Goal: Task Accomplishment & Management: Manage account settings

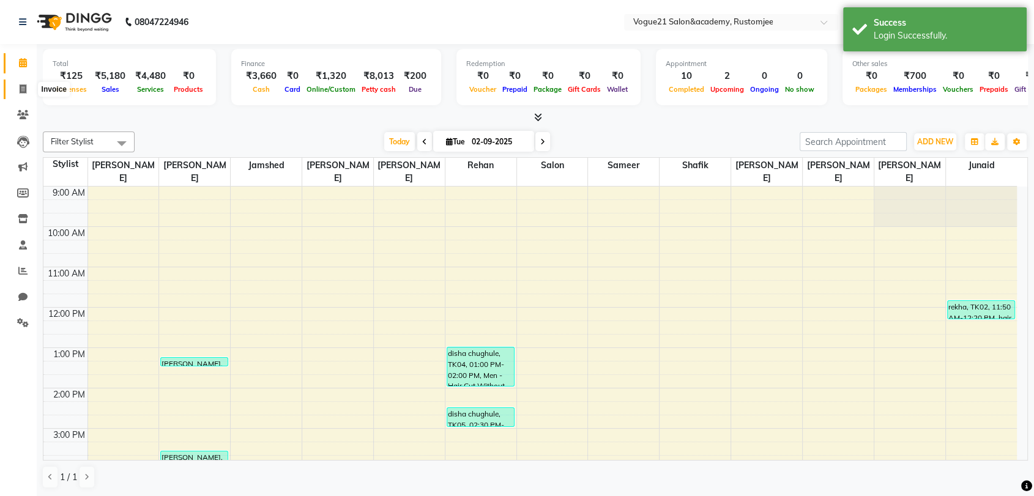
click at [20, 91] on icon at bounding box center [23, 88] width 7 height 9
select select "8171"
select select "service"
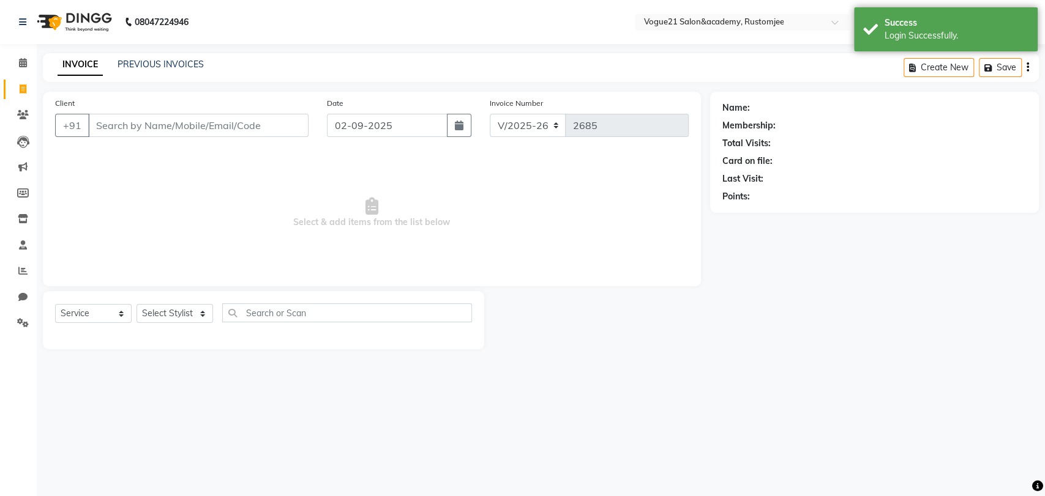
click at [132, 124] on input "Client" at bounding box center [198, 125] width 220 height 23
click at [173, 310] on select "Select Stylist [PERSON_NAME] [PERSON_NAME] [PERSON_NAME] [PERSON_NAME] [PERSON_…" at bounding box center [174, 313] width 76 height 19
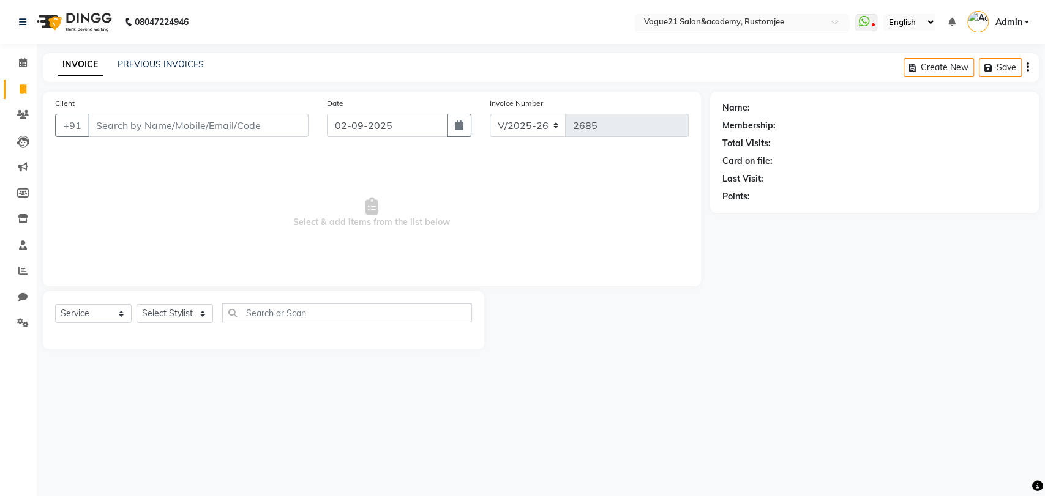
click at [732, 28] on input "text" at bounding box center [729, 23] width 177 height 12
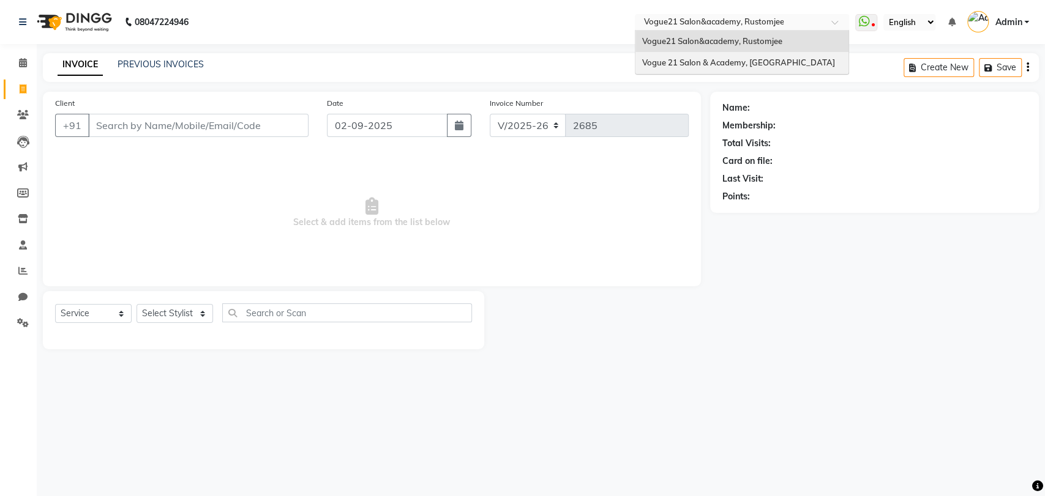
click at [723, 58] on span "Vogue 21 Salon & Academy, [GEOGRAPHIC_DATA]" at bounding box center [737, 63] width 193 height 10
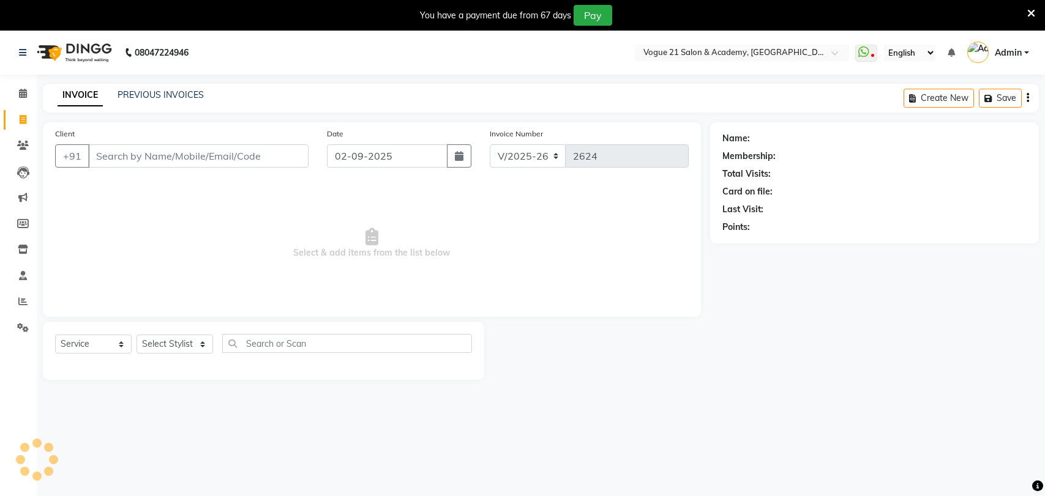
select select "4433"
select select "service"
click at [163, 348] on select "Select Stylist aamir Alicia Dsouza Altamash Jamshed jyoti chauhan Pooja yadav P…" at bounding box center [174, 344] width 76 height 19
select select "66614"
click at [136, 335] on select "Select Stylist aamir Alicia Dsouza Altamash Jamshed jyoti chauhan Pooja yadav P…" at bounding box center [174, 344] width 76 height 19
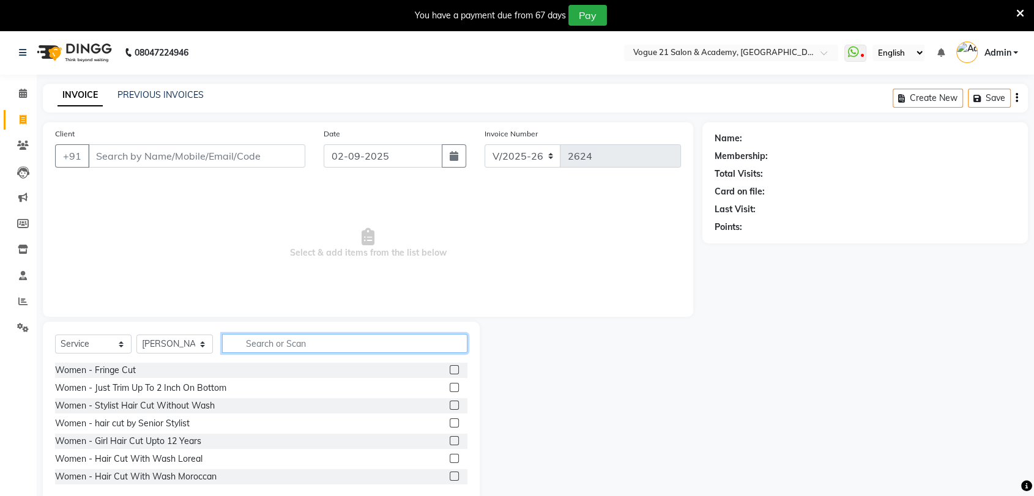
click at [305, 334] on input "text" at bounding box center [344, 343] width 245 height 19
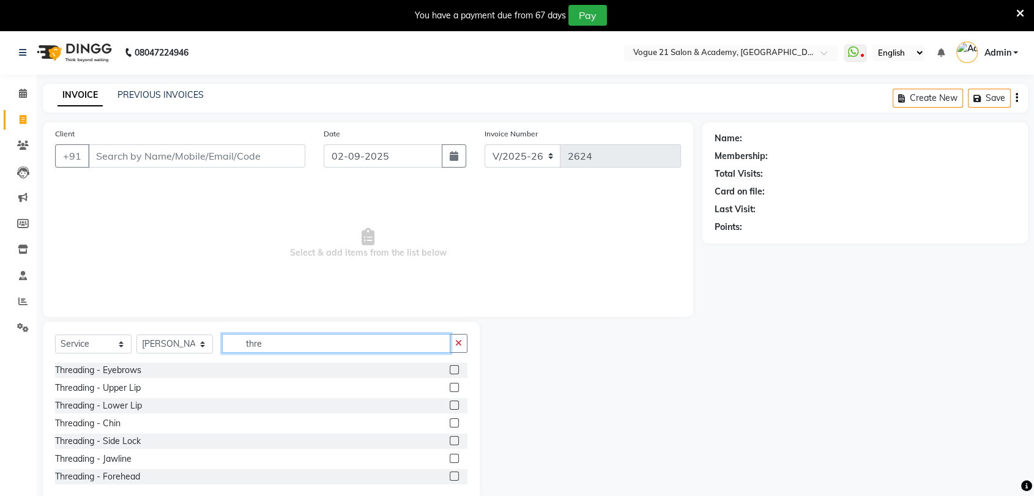
type input "thre"
click at [450, 368] on label at bounding box center [454, 369] width 9 height 9
click at [450, 368] on input "checkbox" at bounding box center [454, 371] width 8 height 8
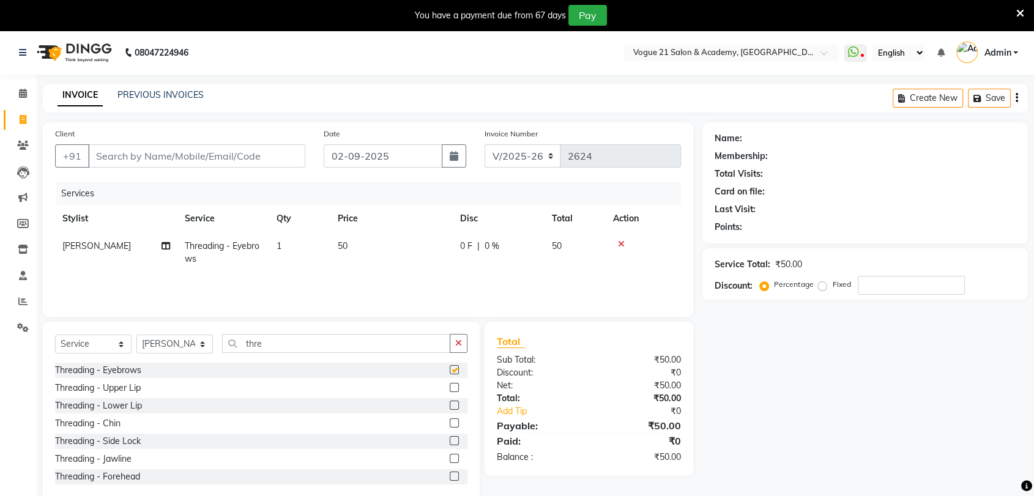
checkbox input "false"
click at [284, 344] on input "thre" at bounding box center [336, 343] width 228 height 19
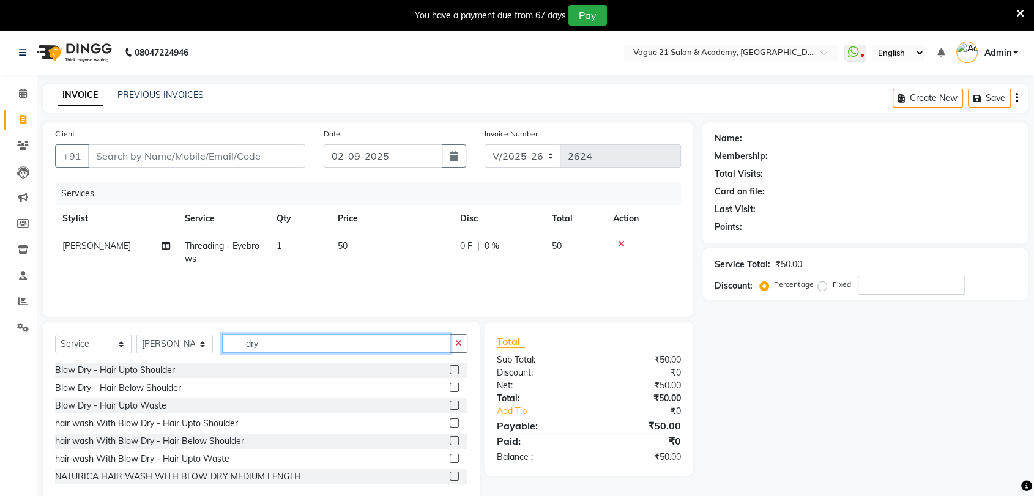
type input "dry"
click at [450, 458] on label at bounding box center [454, 458] width 9 height 9
click at [450, 458] on input "checkbox" at bounding box center [454, 459] width 8 height 8
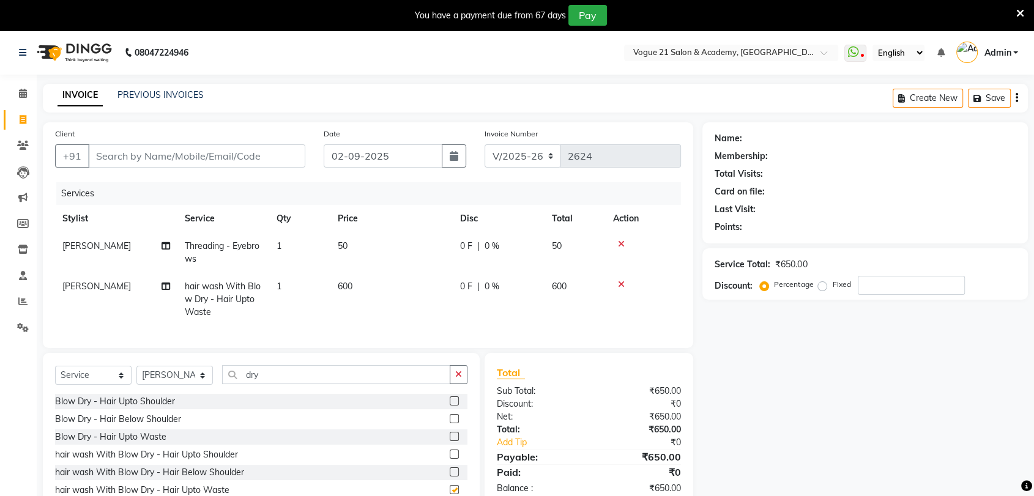
checkbox input "false"
click at [624, 285] on icon at bounding box center [621, 284] width 7 height 9
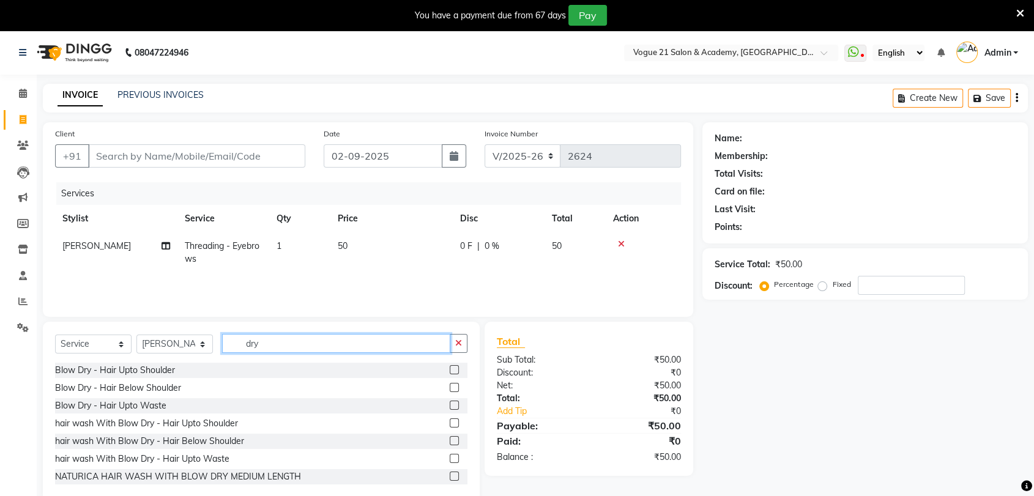
click at [333, 344] on input "dry" at bounding box center [336, 343] width 228 height 19
type input "d"
type input "wash"
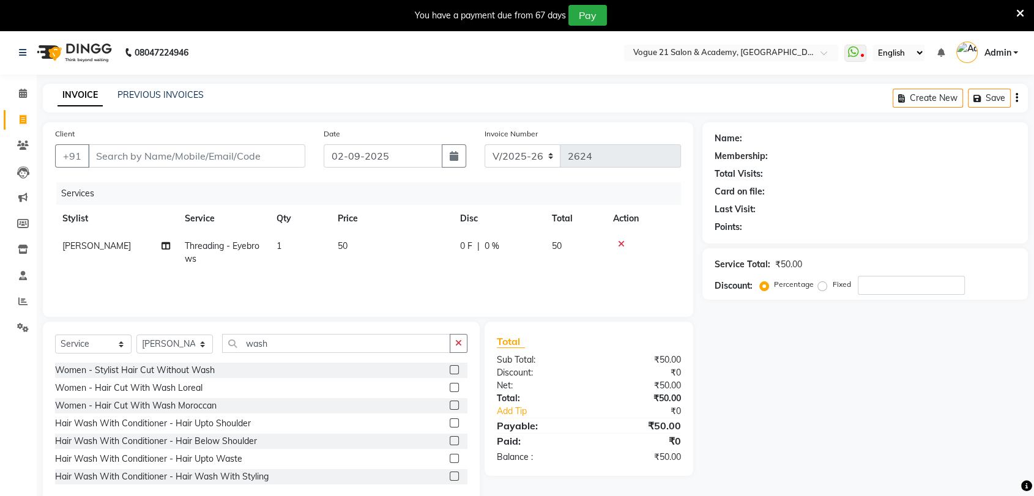
click at [450, 456] on label at bounding box center [454, 458] width 9 height 9
click at [450, 456] on input "checkbox" at bounding box center [454, 459] width 8 height 8
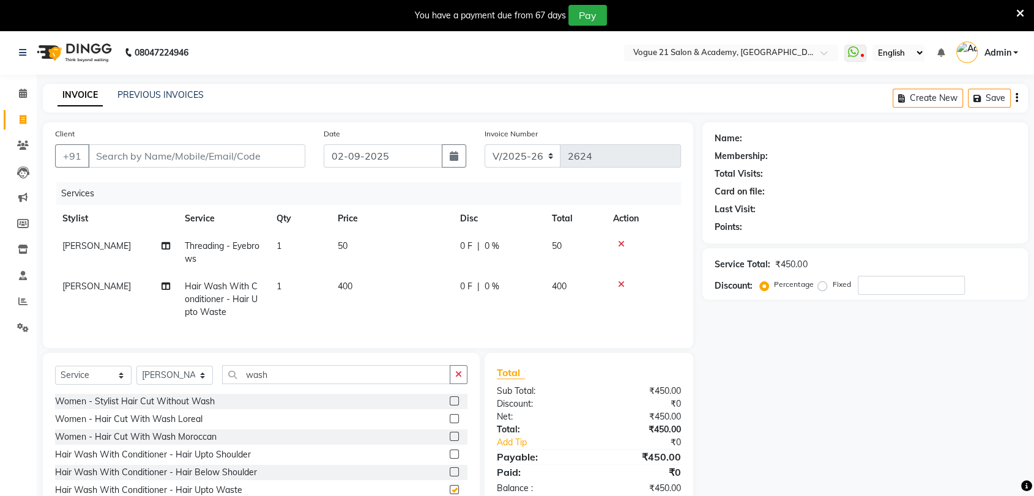
checkbox input "false"
click at [157, 159] on input "Client" at bounding box center [196, 155] width 217 height 23
type input "9"
type input "0"
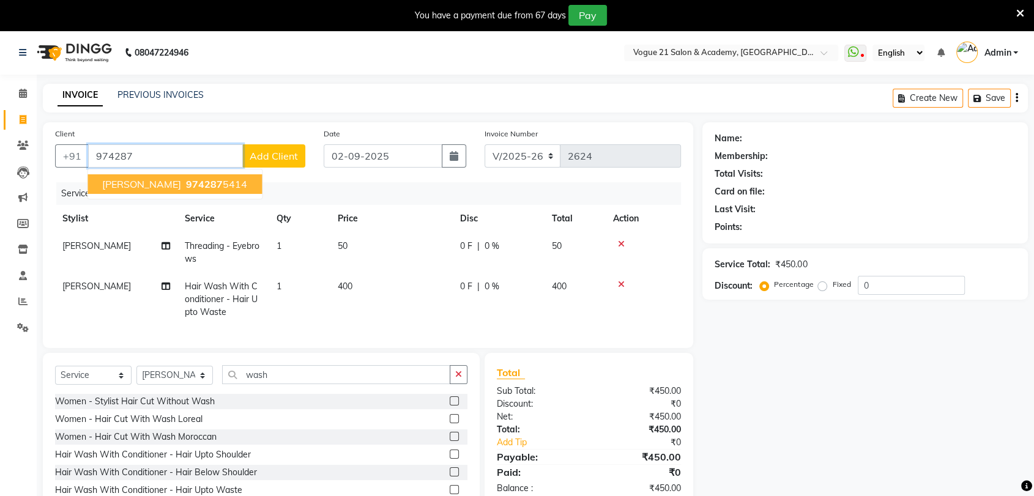
click at [136, 176] on button "Chayanika Das 974287 5414" at bounding box center [175, 184] width 174 height 20
type input "9742875414"
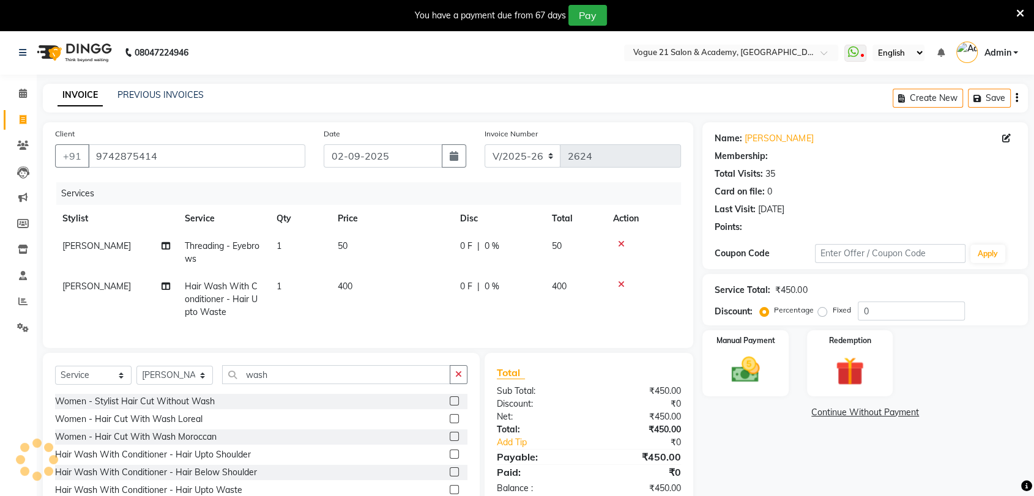
select select "1: Object"
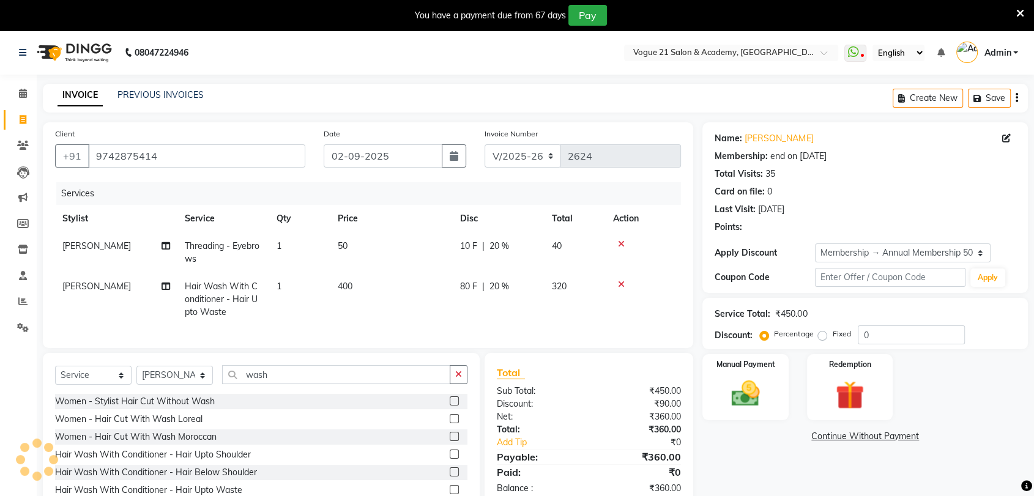
type input "20"
click at [752, 145] on div "Name: Chayanika Das Membership: end on 27-11-2025 Total Visits: 35 Card on file…" at bounding box center [865, 180] width 301 height 106
click at [759, 141] on link "Chayanika Das" at bounding box center [779, 138] width 69 height 13
click at [450, 459] on label at bounding box center [454, 454] width 9 height 9
click at [450, 459] on input "checkbox" at bounding box center [454, 455] width 8 height 8
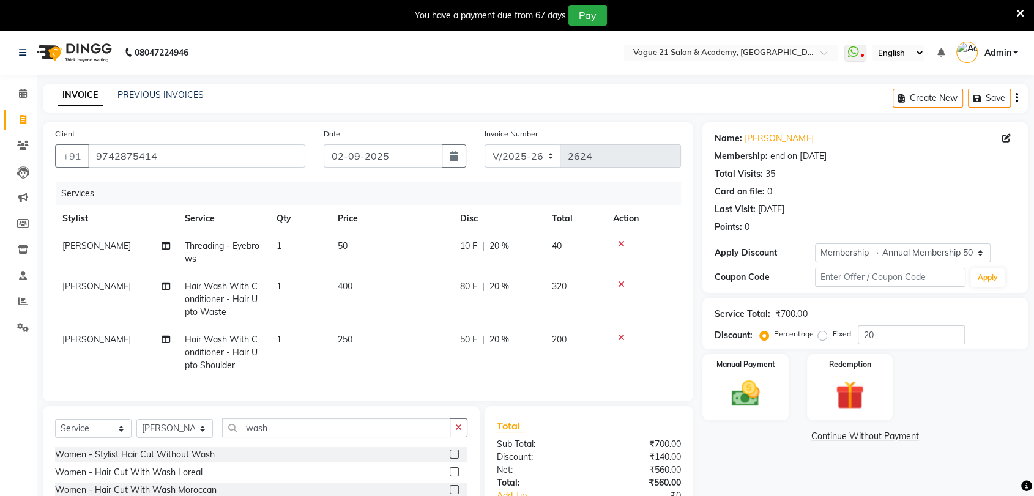
checkbox input "false"
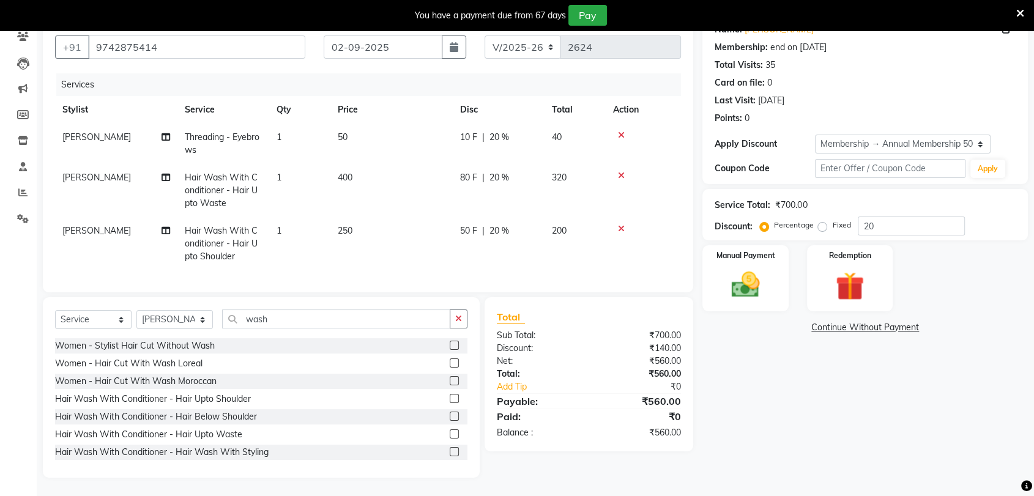
scroll to position [119, 0]
click at [450, 412] on label at bounding box center [454, 416] width 9 height 9
click at [450, 413] on input "checkbox" at bounding box center [454, 417] width 8 height 8
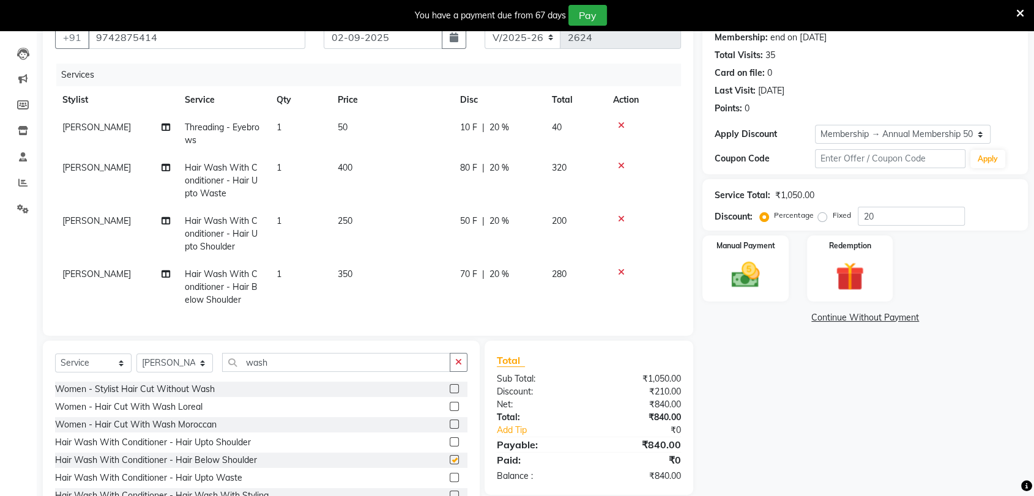
checkbox input "false"
click at [618, 217] on icon at bounding box center [621, 219] width 7 height 9
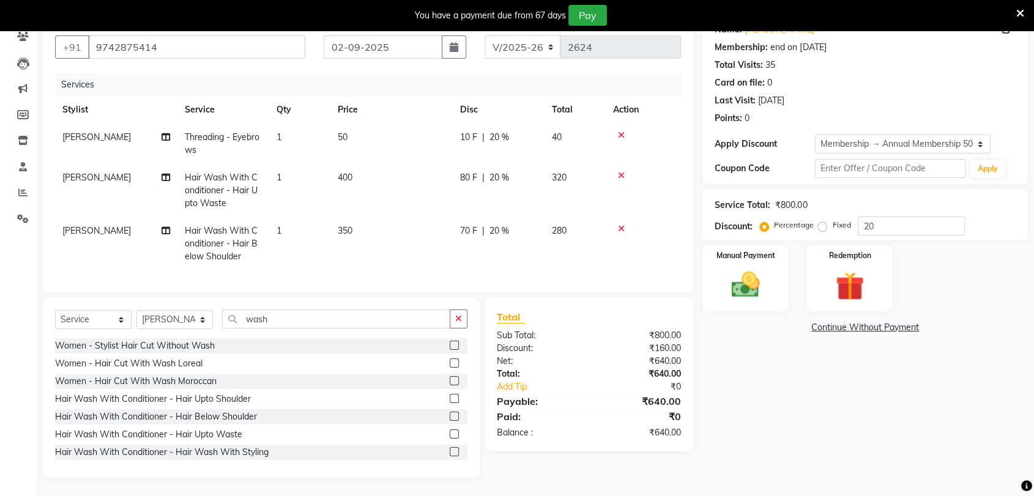
click at [620, 225] on icon at bounding box center [621, 229] width 7 height 9
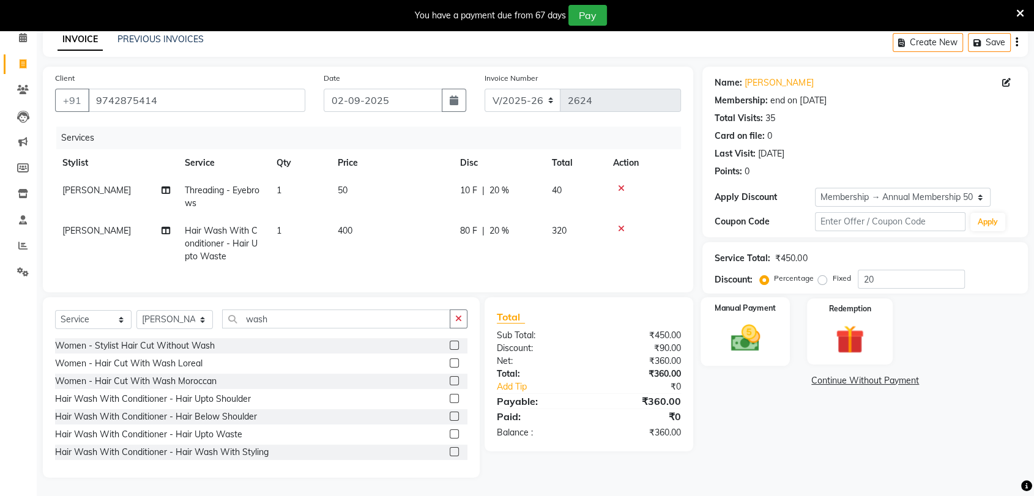
click at [748, 337] on img at bounding box center [746, 338] width 48 height 34
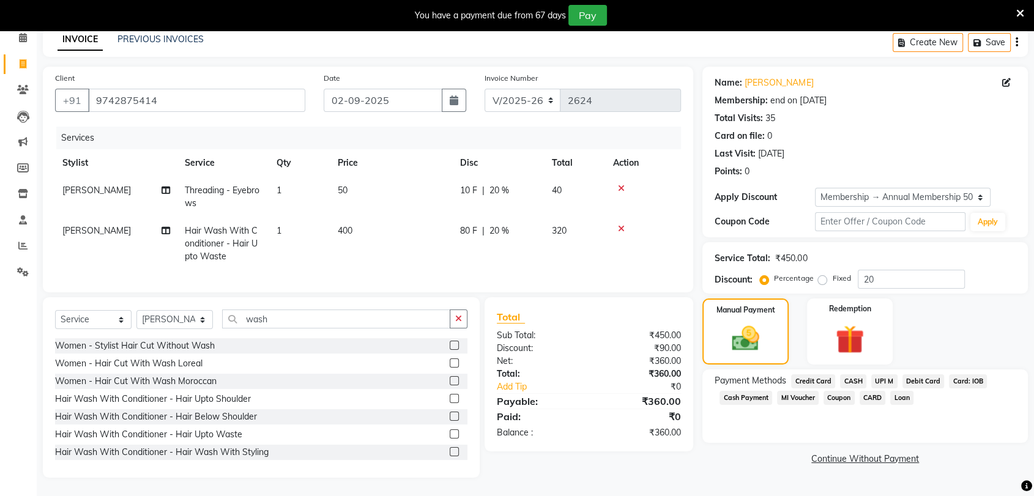
click at [877, 375] on span "UPI M" at bounding box center [884, 382] width 26 height 14
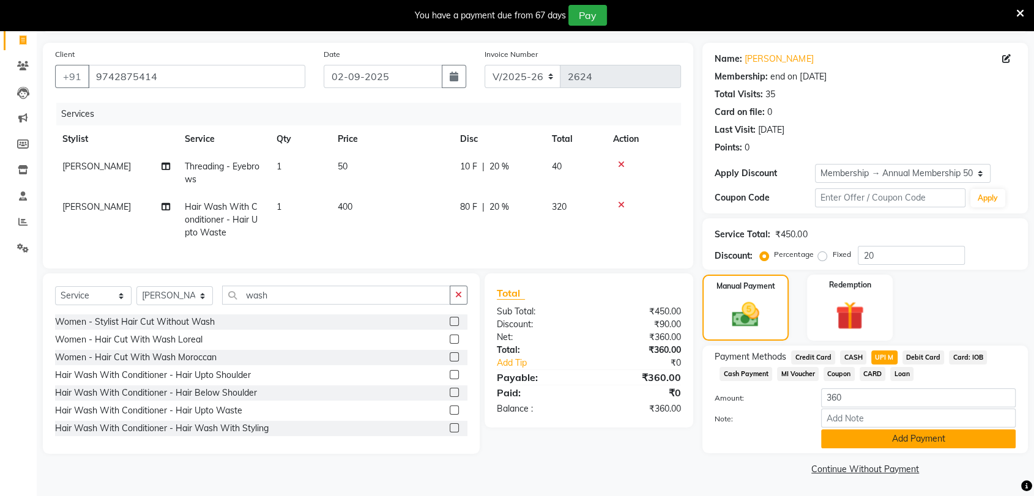
click at [870, 436] on button "Add Payment" at bounding box center [918, 439] width 195 height 19
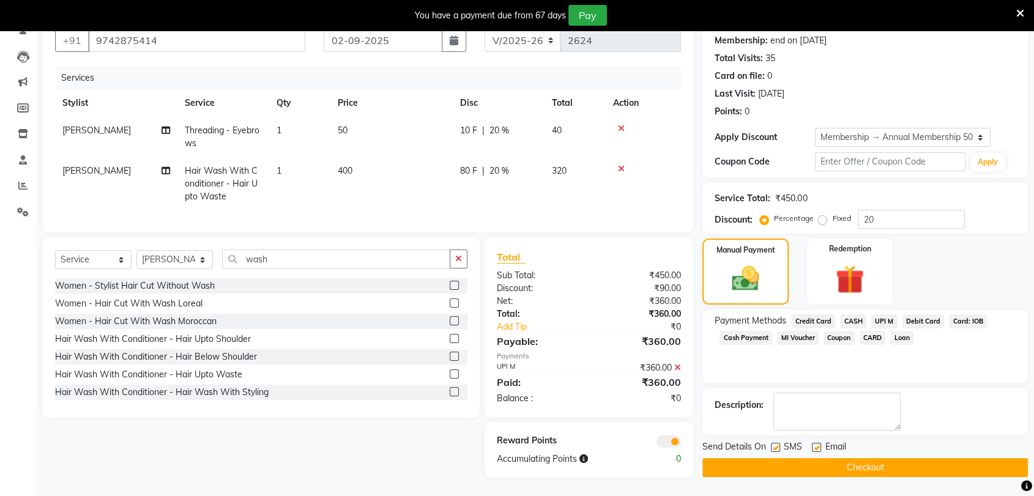
scroll to position [125, 0]
click at [834, 464] on button "Checkout" at bounding box center [866, 467] width 326 height 19
click at [834, 464] on div "Checkout" at bounding box center [866, 467] width 326 height 19
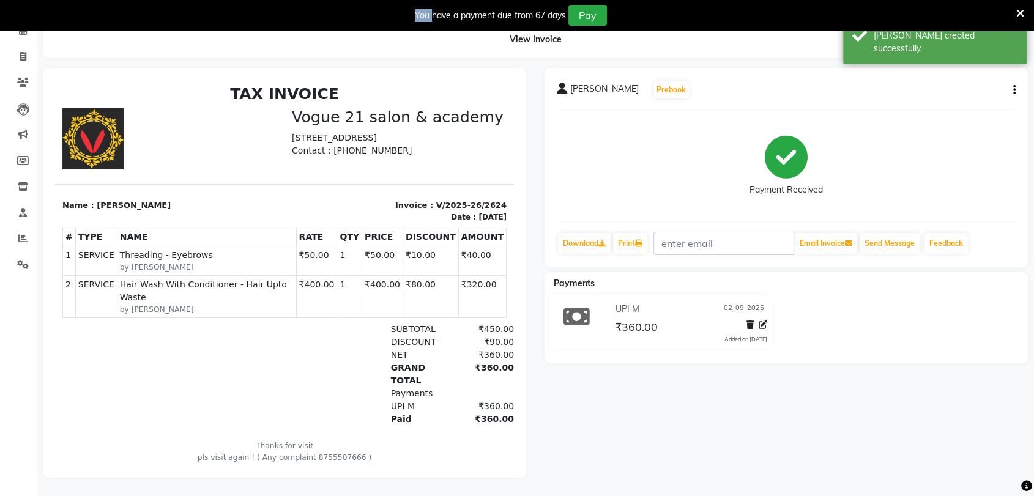
click at [1012, 84] on button "button" at bounding box center [1012, 90] width 7 height 13
click at [968, 84] on div "Edit Item Staff" at bounding box center [953, 90] width 84 height 15
select select
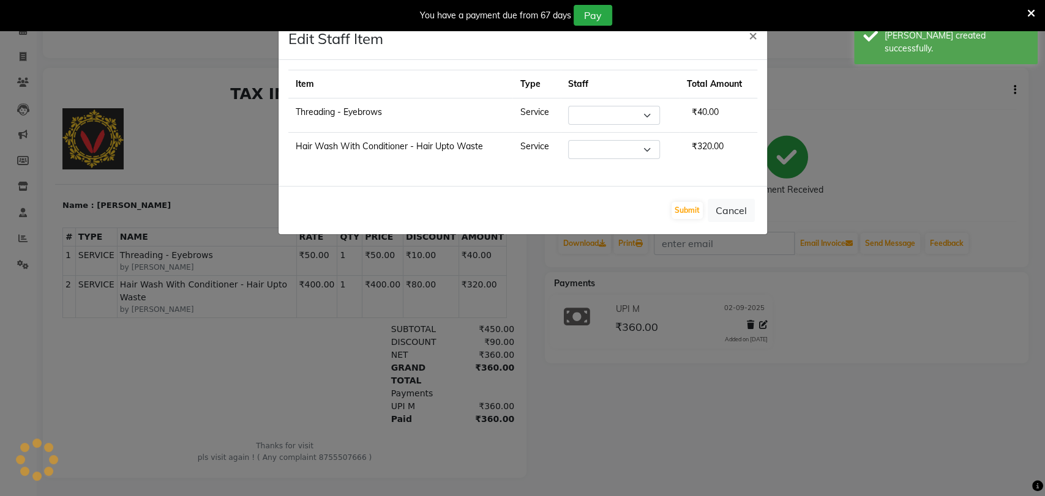
select select "66614"
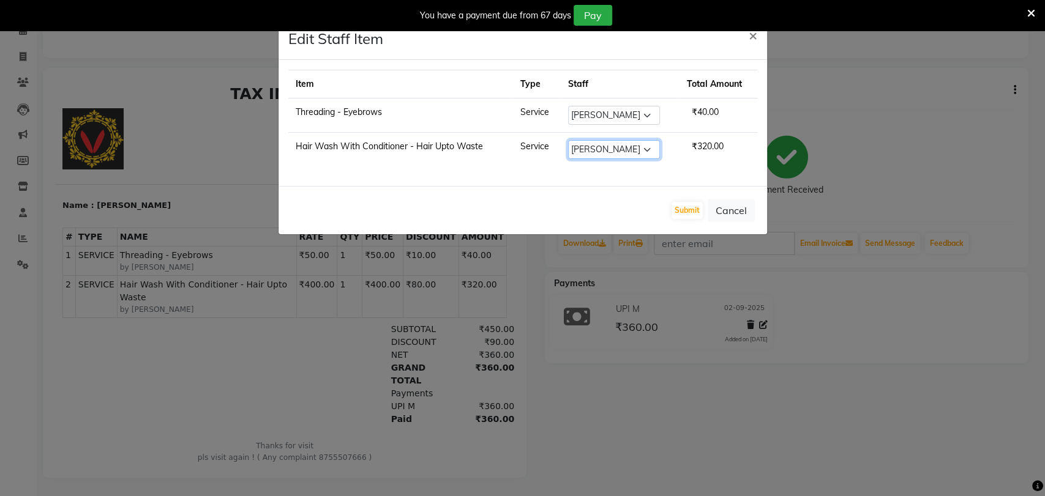
click at [607, 148] on select "Select aamir Alicia Dsouza Altamash Jamshed jyoti chauhan Pooja yadav Priya jad…" at bounding box center [614, 149] width 92 height 19
select select "52036"
click at [568, 140] on select "Select aamir Alicia Dsouza Altamash Jamshed jyoti chauhan Pooja yadav Priya jad…" at bounding box center [614, 149] width 92 height 19
click at [693, 217] on button "Submit" at bounding box center [686, 210] width 31 height 17
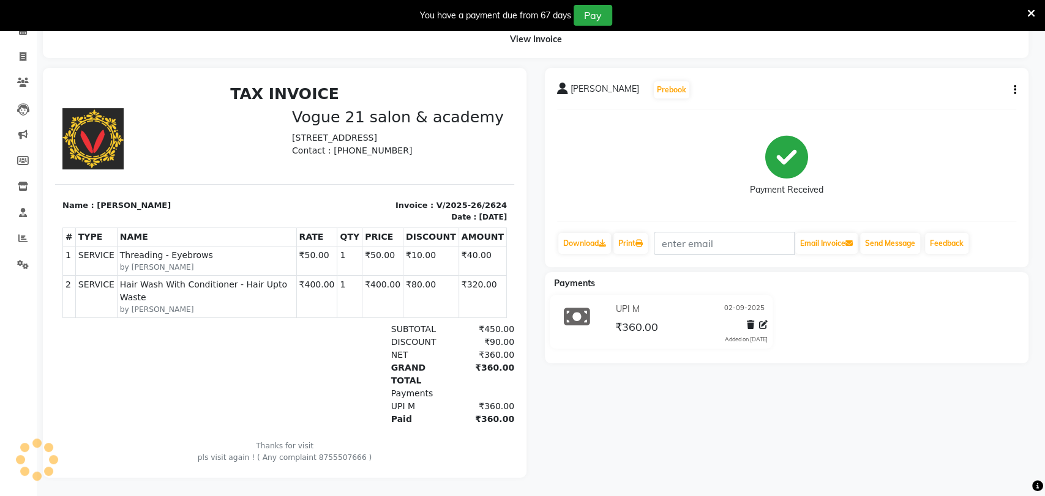
click at [693, 217] on ngb-modal-window "Edit Staff Item × Item Type Staff Total Amount Threading - Eyebrows Service Sel…" at bounding box center [522, 248] width 1045 height 496
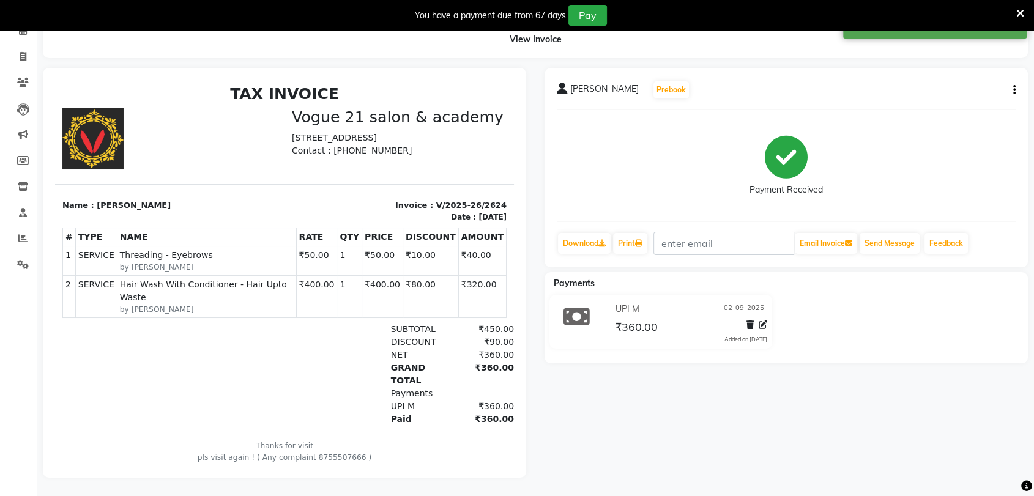
click at [1020, 12] on icon at bounding box center [1021, 13] width 8 height 11
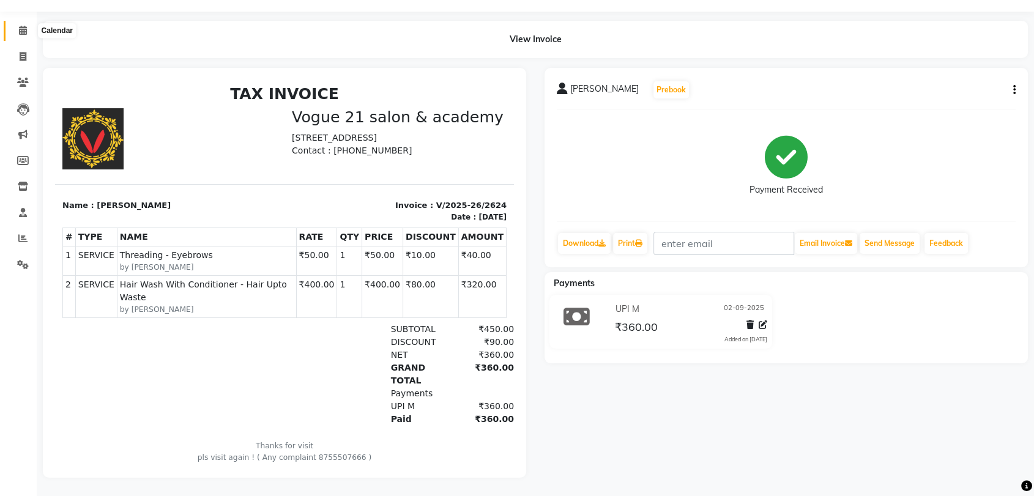
click at [23, 26] on span at bounding box center [22, 31] width 21 height 14
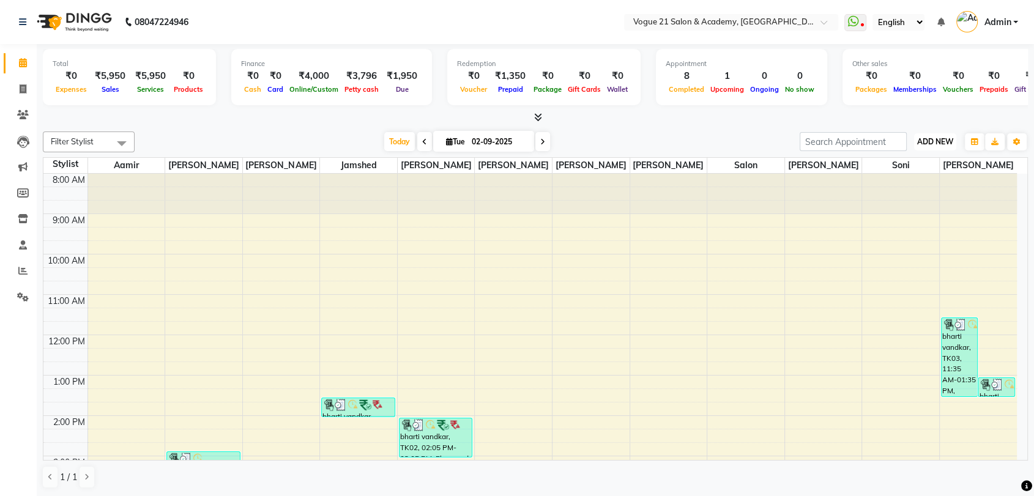
click at [946, 138] on span "ADD NEW" at bounding box center [935, 141] width 36 height 9
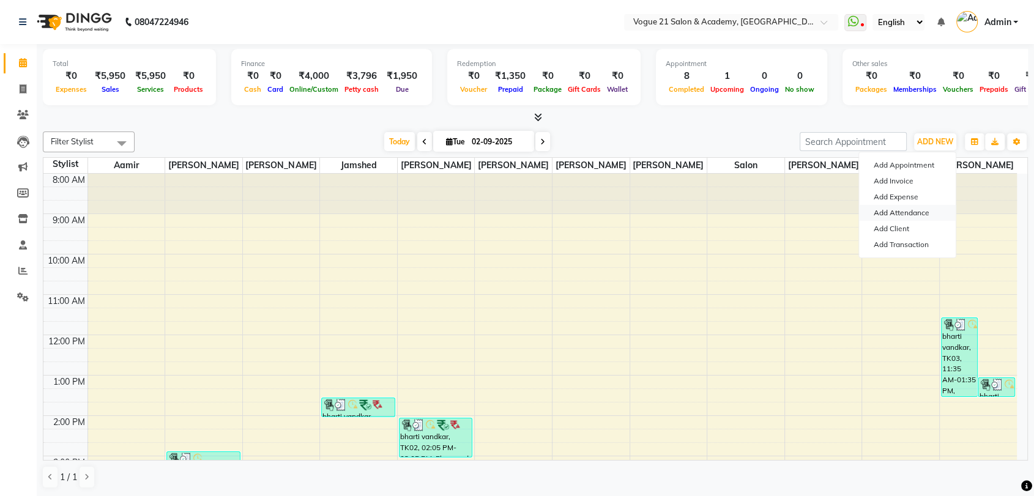
click at [919, 205] on link "Add Attendance" at bounding box center [907, 213] width 97 height 16
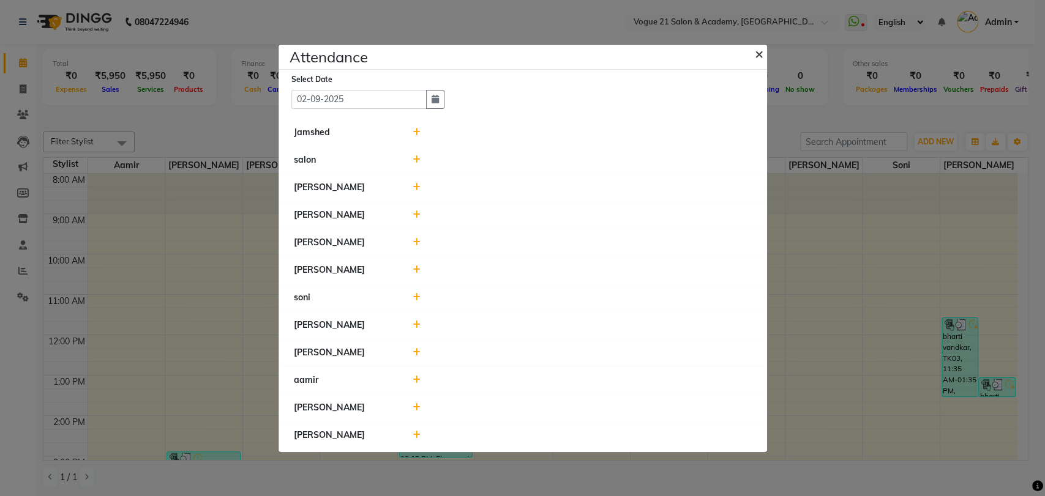
click at [756, 55] on span "×" at bounding box center [759, 53] width 9 height 18
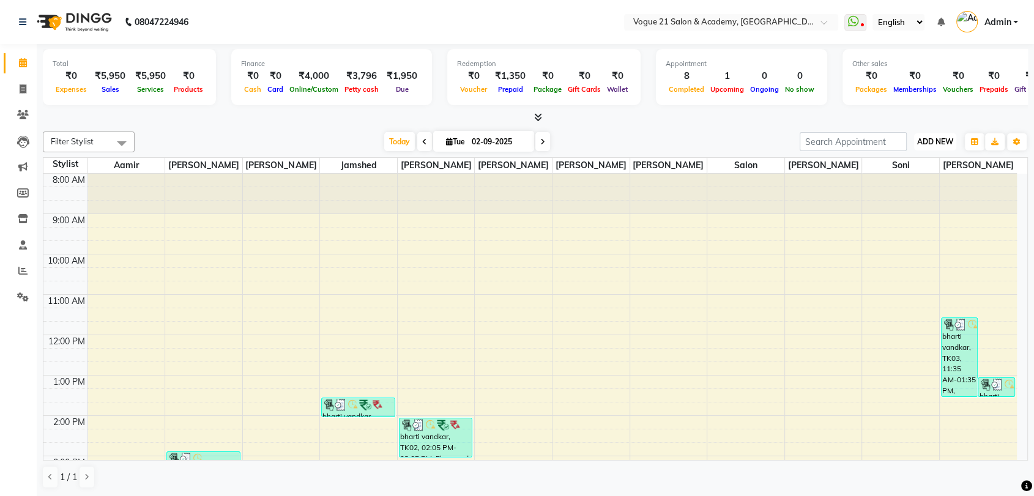
click at [925, 146] on button "ADD NEW Toggle Dropdown" at bounding box center [935, 141] width 42 height 17
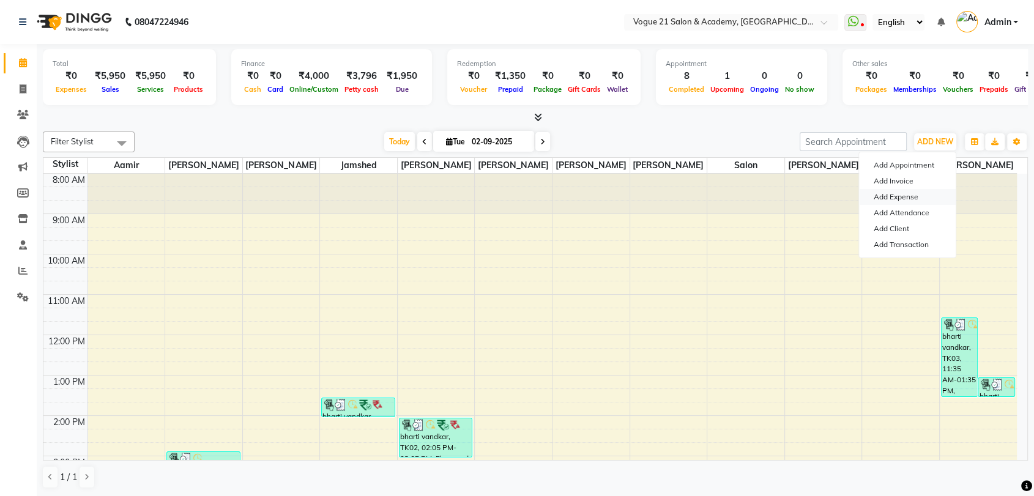
click at [911, 202] on link "Add Expense" at bounding box center [907, 197] width 97 height 16
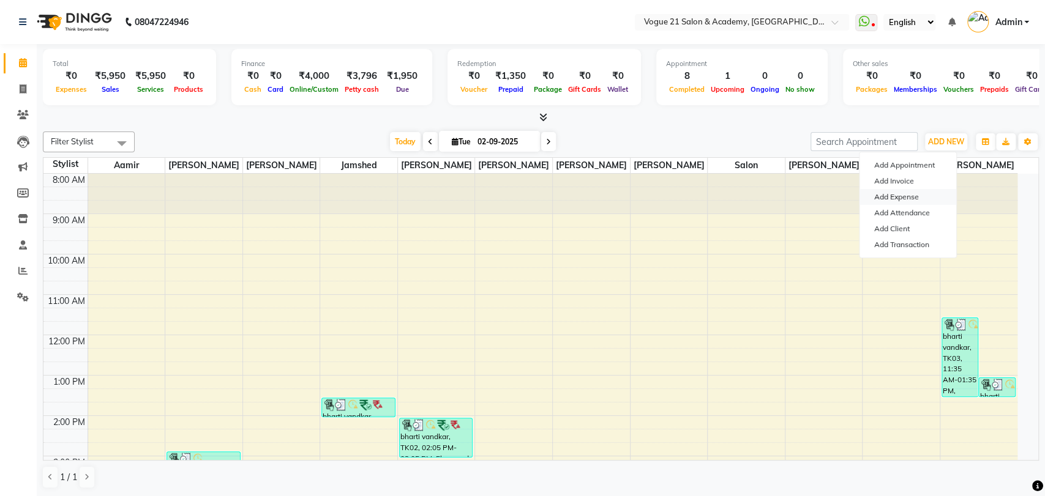
select select "1"
select select "3250"
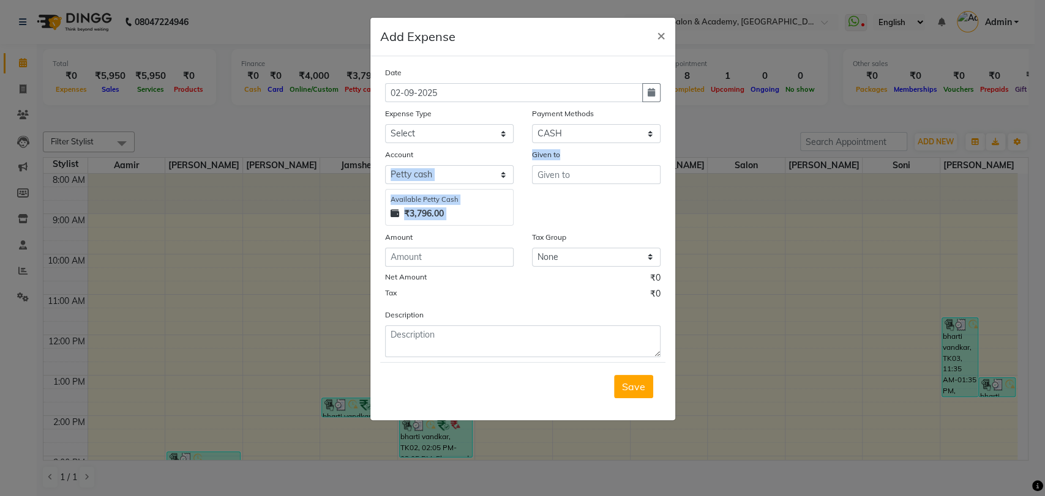
drag, startPoint x: 612, startPoint y: 184, endPoint x: 470, endPoint y: 184, distance: 142.0
click at [470, 184] on div "Account Select Petty cash Default account Available Petty Cash ₹3,796.00 Given …" at bounding box center [523, 187] width 294 height 78
click at [461, 136] on select "Select Advance Salary Bank charges Cash transfer to bank Client Snacks Equipmen…" at bounding box center [449, 133] width 129 height 19
click at [385, 124] on select "Select Advance Salary Bank charges Cash transfer to bank Client Snacks Equipmen…" at bounding box center [449, 133] width 129 height 19
drag, startPoint x: 461, startPoint y: 142, endPoint x: 380, endPoint y: 385, distance: 256.2
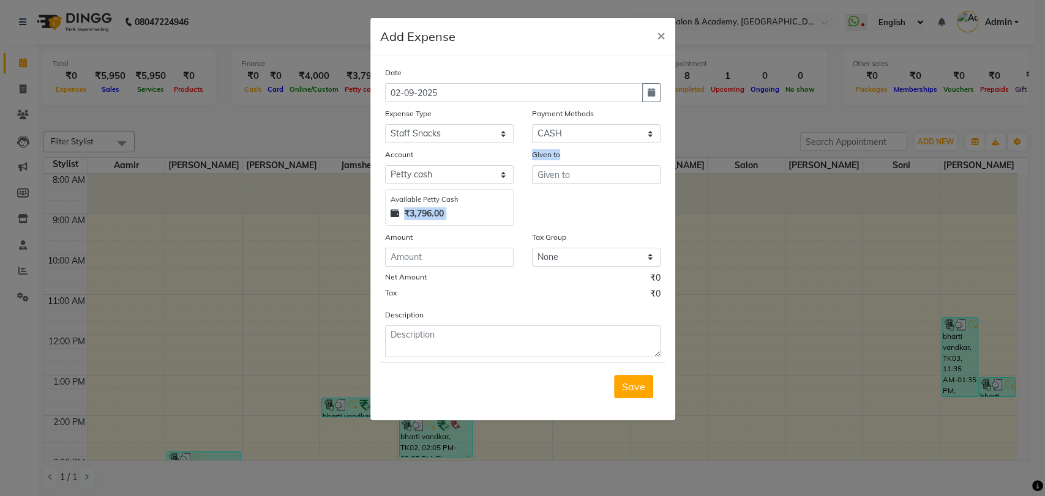
click at [381, 384] on div "Save" at bounding box center [522, 386] width 285 height 48
click at [380, 385] on div "Save" at bounding box center [522, 386] width 285 height 48
drag, startPoint x: 497, startPoint y: 130, endPoint x: 465, endPoint y: 365, distance: 237.8
click at [465, 365] on form "Date 02-09-2025 Expense Type Select Advance Salary Bank charges Cash transfer t…" at bounding box center [522, 238] width 285 height 345
select select "23399"
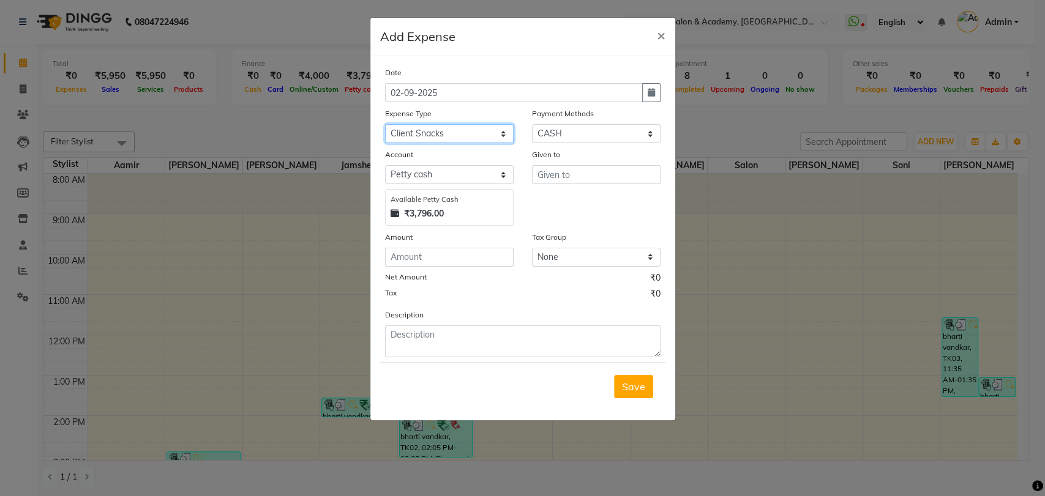
click at [385, 124] on select "Select Advance Salary Bank charges Cash transfer to bank Client Snacks Equipmen…" at bounding box center [449, 133] width 129 height 19
click at [583, 171] on input "text" at bounding box center [596, 174] width 129 height 19
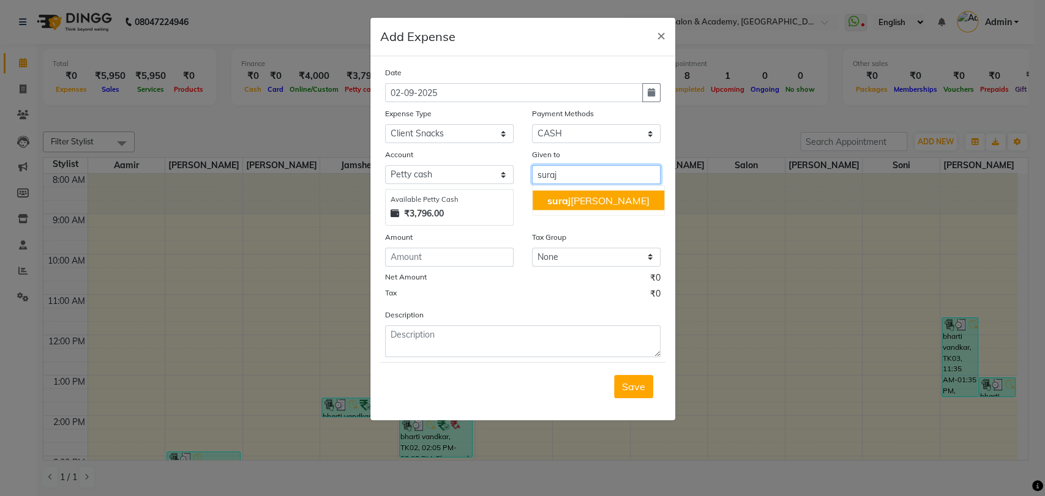
click at [580, 202] on ngb-highlight "suraj salunkhe" at bounding box center [598, 200] width 102 height 12
type input "[PERSON_NAME]"
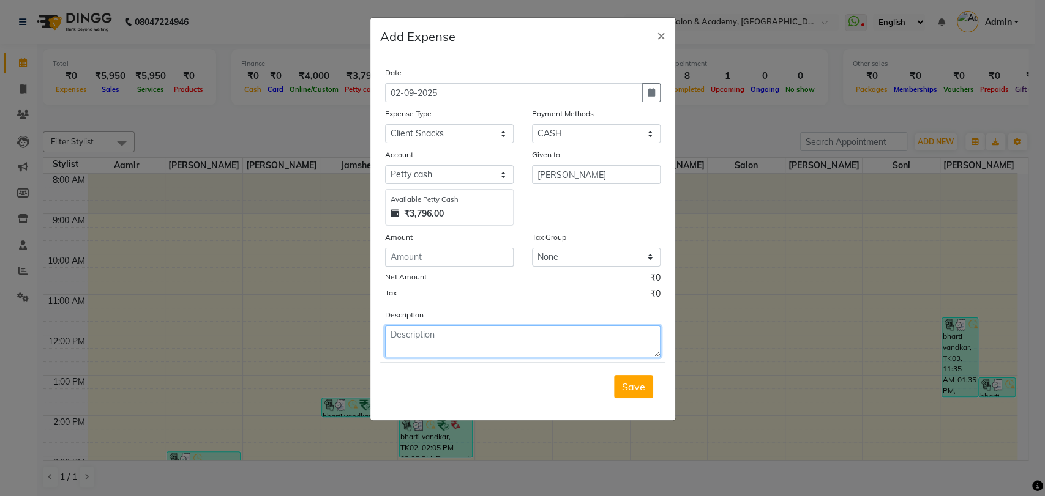
click at [482, 330] on textarea at bounding box center [522, 342] width 275 height 32
type textarea "s"
type textarea "client coffee"
drag, startPoint x: 617, startPoint y: 387, endPoint x: 473, endPoint y: 231, distance: 211.8
click at [473, 231] on form "Date 02-09-2025 Expense Type Select Advance Salary Bank charges Cash transfer t…" at bounding box center [522, 238] width 285 height 345
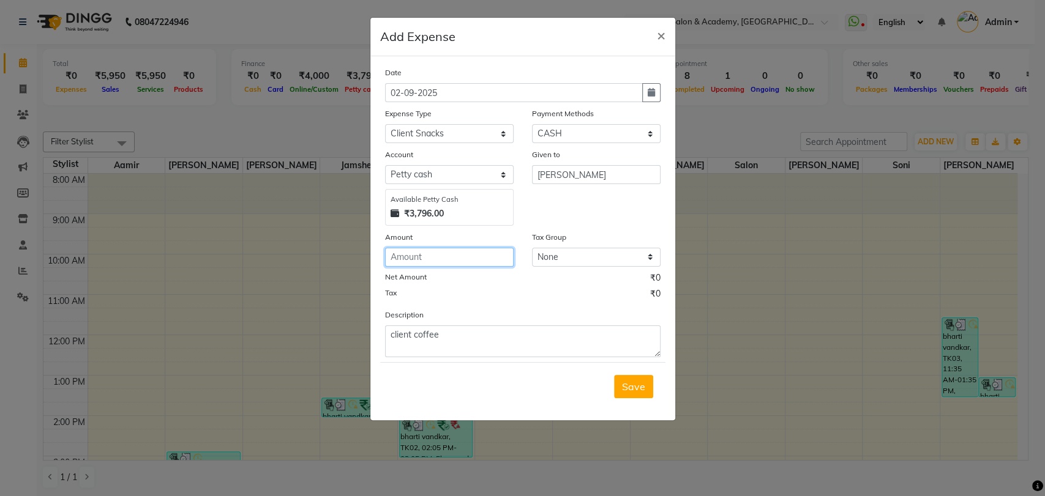
click at [458, 258] on input "number" at bounding box center [449, 257] width 129 height 19
type input "20"
click at [639, 382] on span "Save" at bounding box center [633, 387] width 23 height 12
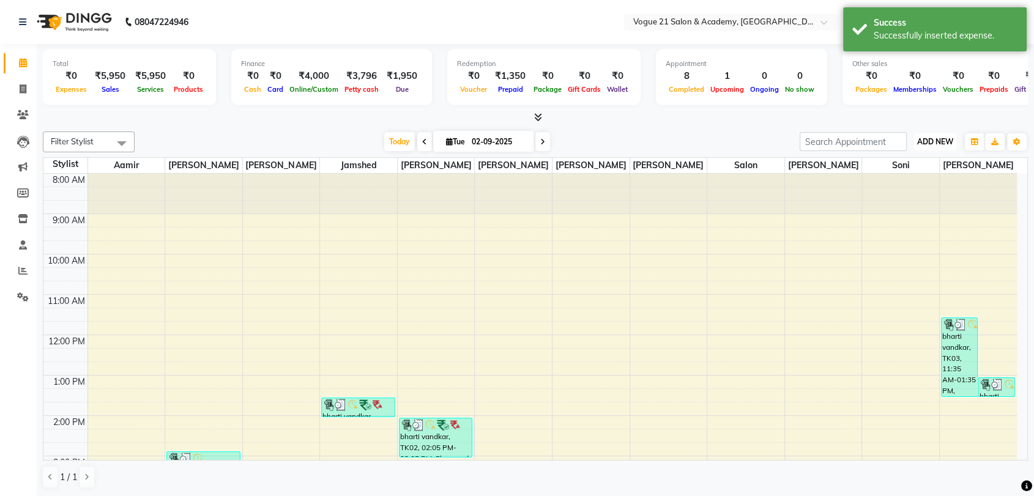
click at [933, 143] on span "ADD NEW" at bounding box center [935, 141] width 36 height 9
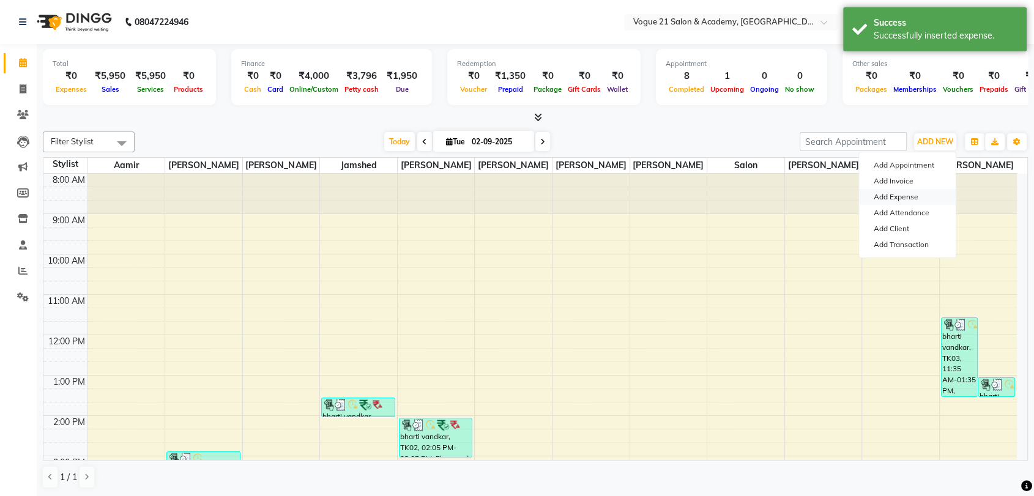
click at [899, 203] on link "Add Expense" at bounding box center [907, 197] width 97 height 16
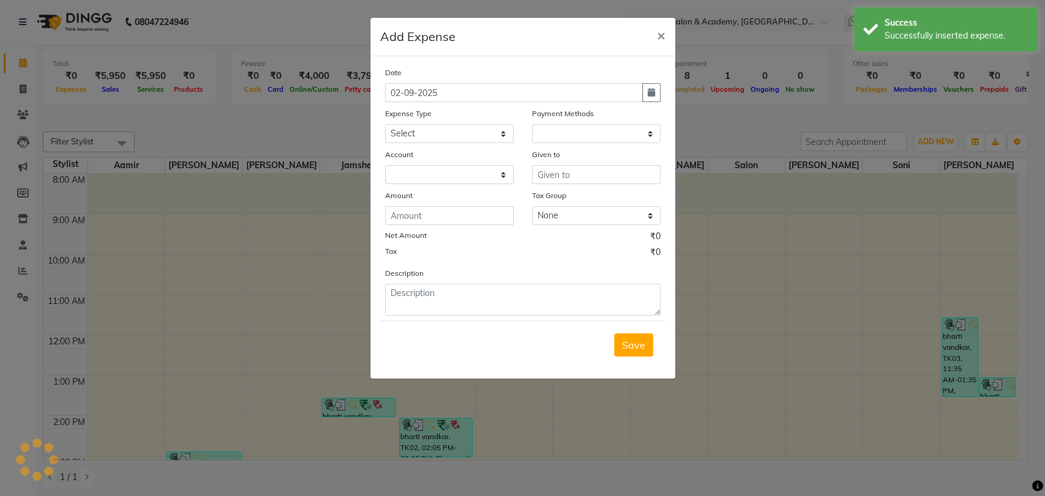
select select "1"
select select "3250"
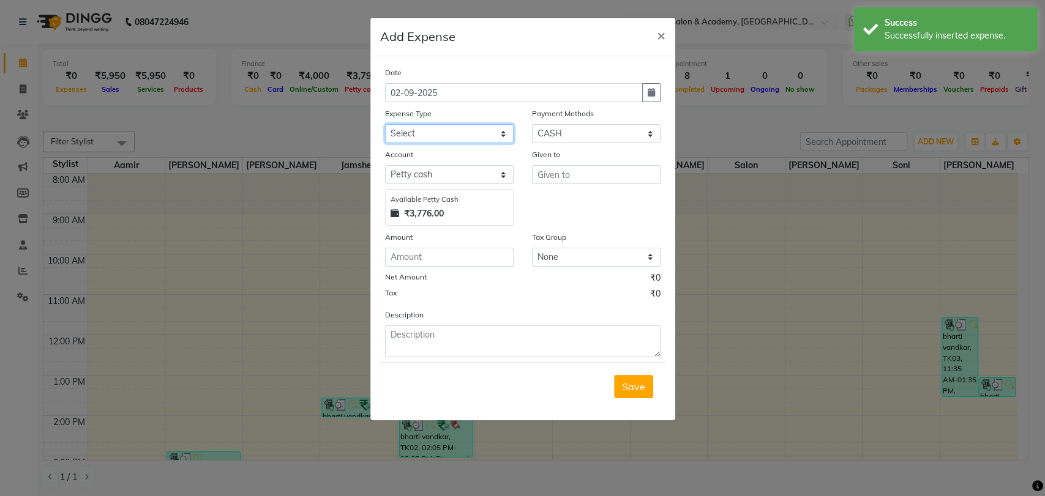
click at [474, 140] on select "Select Advance Salary Bank charges Cash transfer to bank Client Snacks Equipmen…" at bounding box center [449, 133] width 129 height 19
select select "23399"
click at [385, 124] on select "Select Advance Salary Bank charges Cash transfer to bank Client Snacks Equipmen…" at bounding box center [449, 133] width 129 height 19
click at [587, 177] on input "text" at bounding box center [596, 174] width 129 height 19
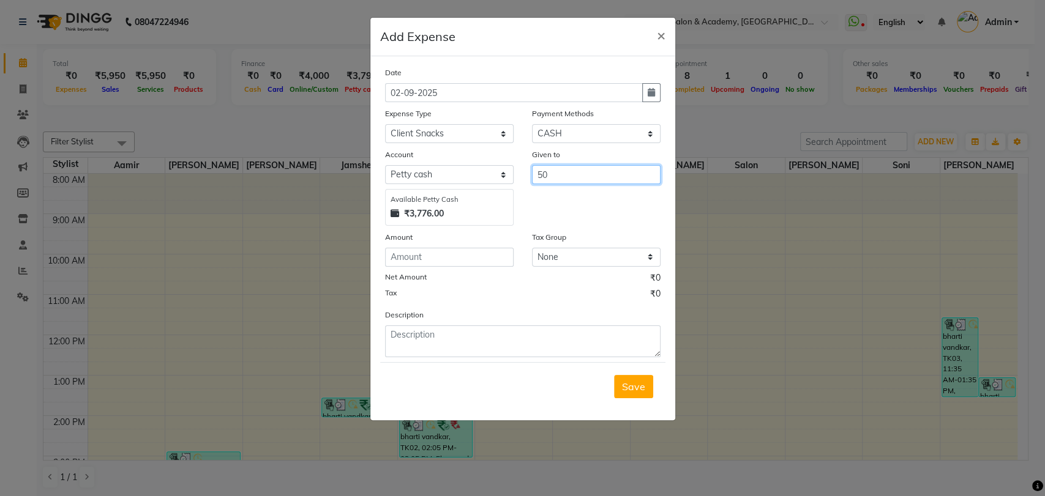
drag, startPoint x: 553, startPoint y: 172, endPoint x: 522, endPoint y: 177, distance: 31.6
click at [523, 177] on div "Given to 50" at bounding box center [596, 187] width 147 height 78
type input "Alam"
click at [482, 255] on input "number" at bounding box center [449, 257] width 129 height 19
type input "0"
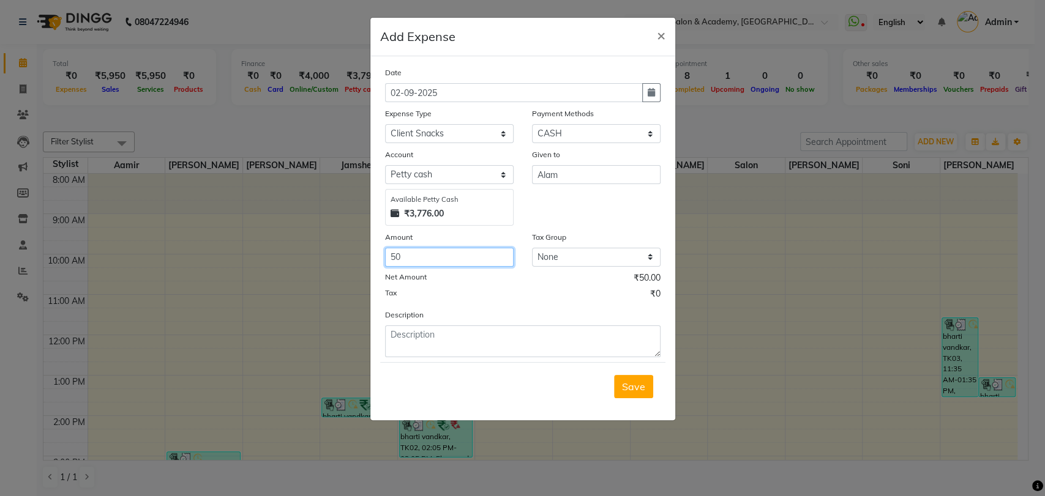
type input "50"
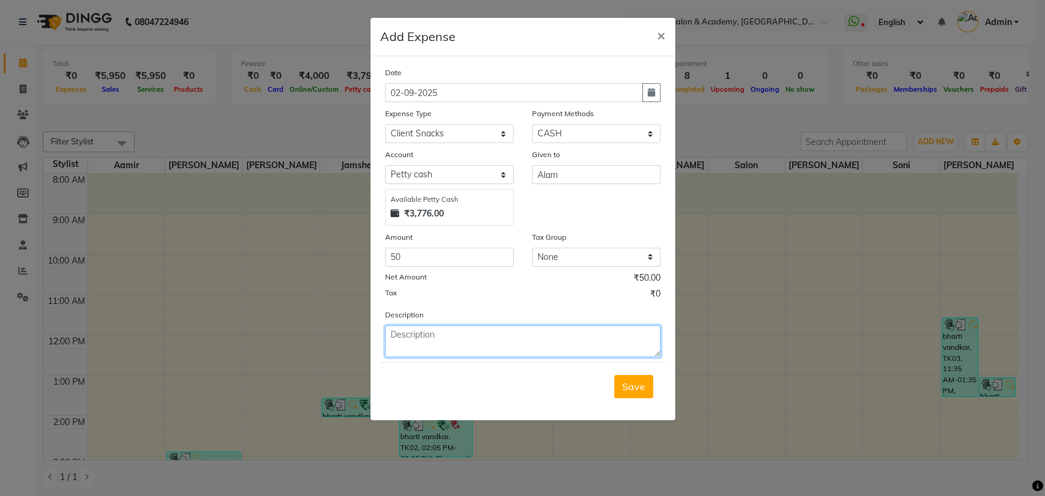
click at [467, 332] on textarea at bounding box center [522, 342] width 275 height 32
type textarea "cold drink"
click at [631, 384] on span "Save" at bounding box center [633, 387] width 23 height 12
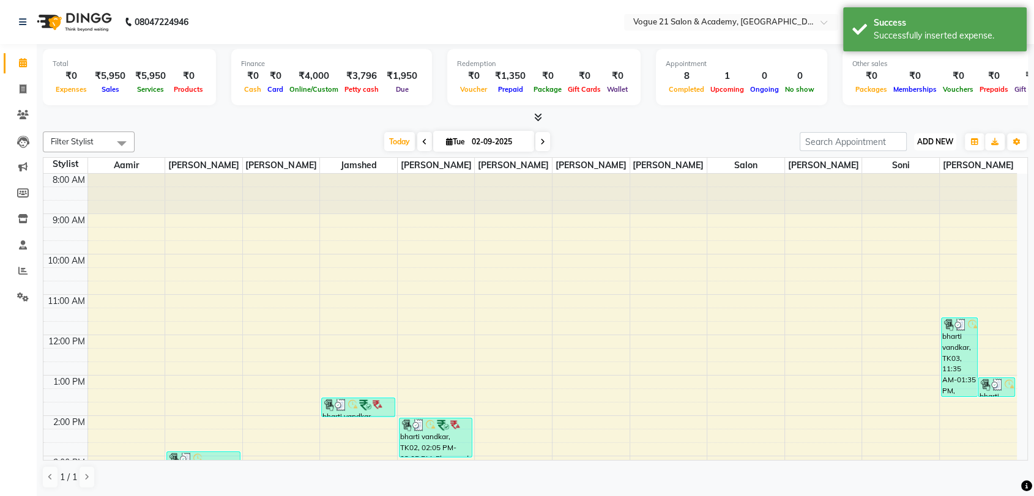
click at [936, 138] on span "ADD NEW" at bounding box center [935, 141] width 36 height 9
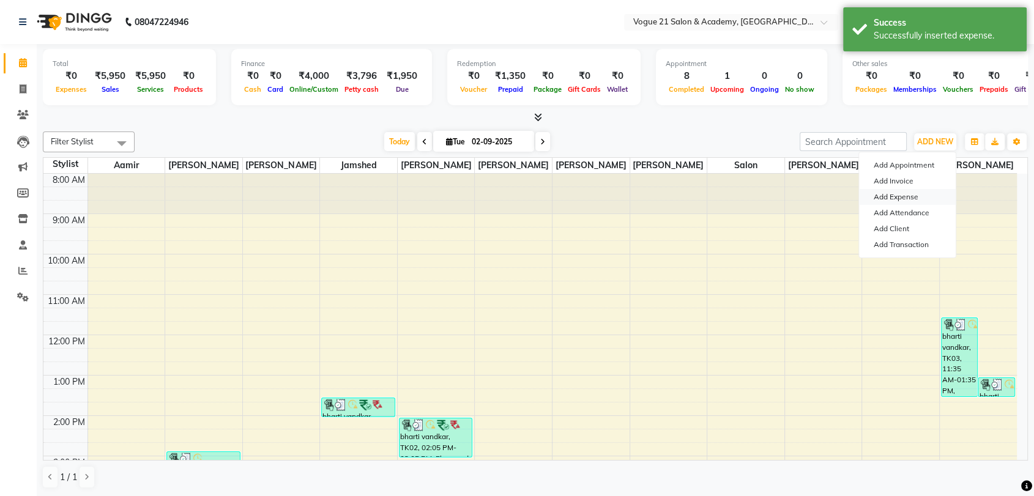
click at [905, 196] on link "Add Expense" at bounding box center [907, 197] width 97 height 16
select select "1"
select select "3250"
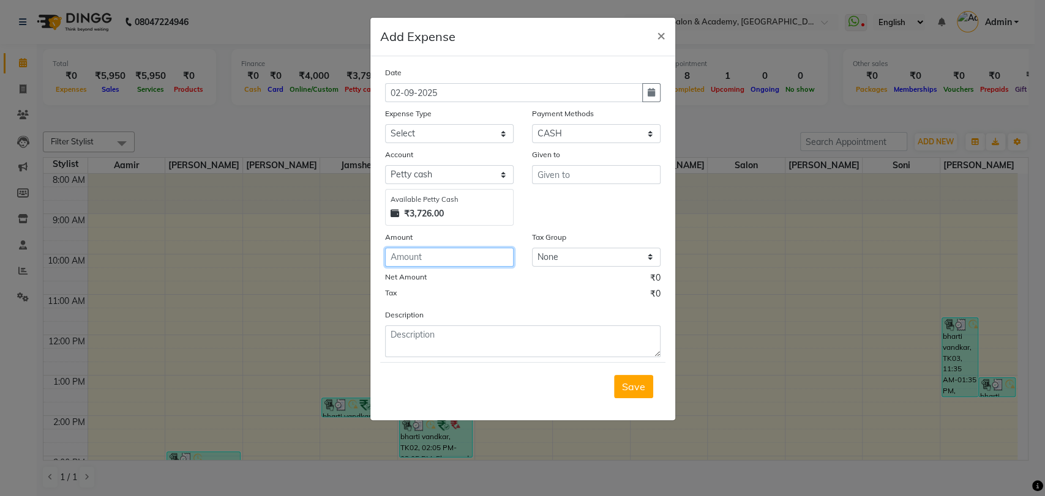
click at [444, 255] on input "number" at bounding box center [449, 257] width 129 height 19
type input "70"
click at [592, 171] on input "text" at bounding box center [596, 174] width 129 height 19
type input "alam"
click at [458, 132] on select "Select Advance Salary Bank charges Cash transfer to bank Client Snacks Equipmen…" at bounding box center [449, 133] width 129 height 19
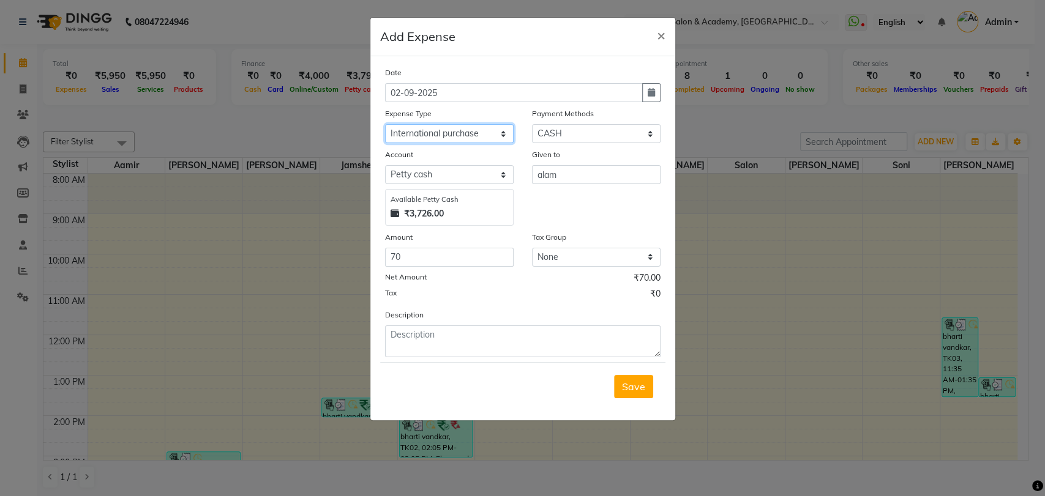
click at [385, 124] on select "Select Advance Salary Bank charges Cash transfer to bank Client Snacks Equipmen…" at bounding box center [449, 133] width 129 height 19
click at [494, 143] on select "Select Advance Salary Bank charges Cash transfer to bank Client Snacks Equipmen…" at bounding box center [449, 133] width 129 height 19
select select "23417"
click at [385, 124] on select "Select Advance Salary Bank charges Cash transfer to bank Client Snacks Equipmen…" at bounding box center [449, 133] width 129 height 19
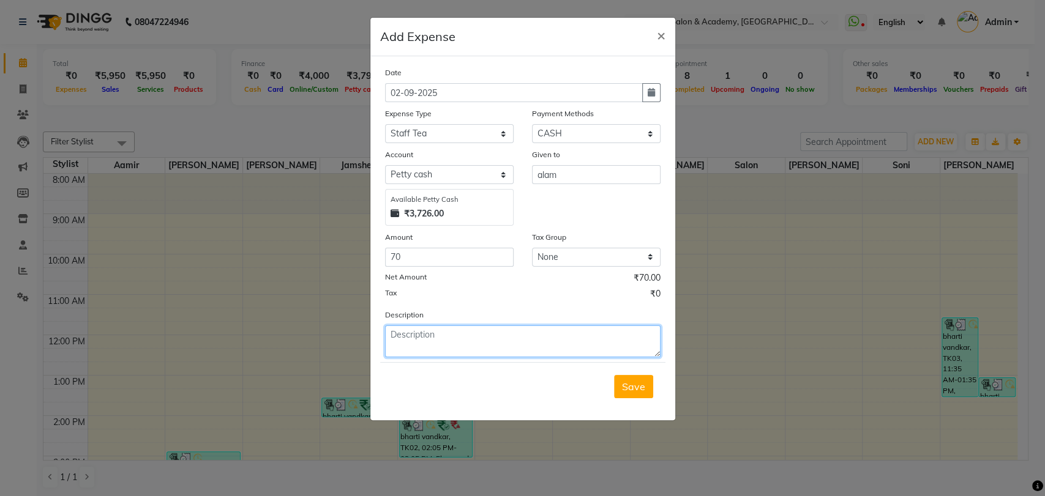
click at [513, 334] on textarea at bounding box center [522, 342] width 275 height 32
type textarea "staff tea alam"
click at [617, 387] on button "Save" at bounding box center [633, 386] width 39 height 23
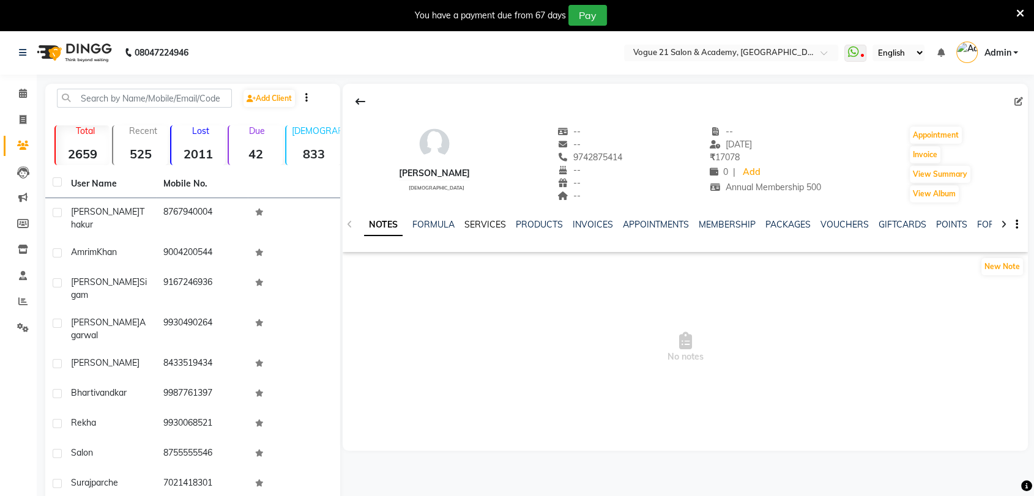
click at [479, 226] on link "SERVICES" at bounding box center [485, 224] width 42 height 11
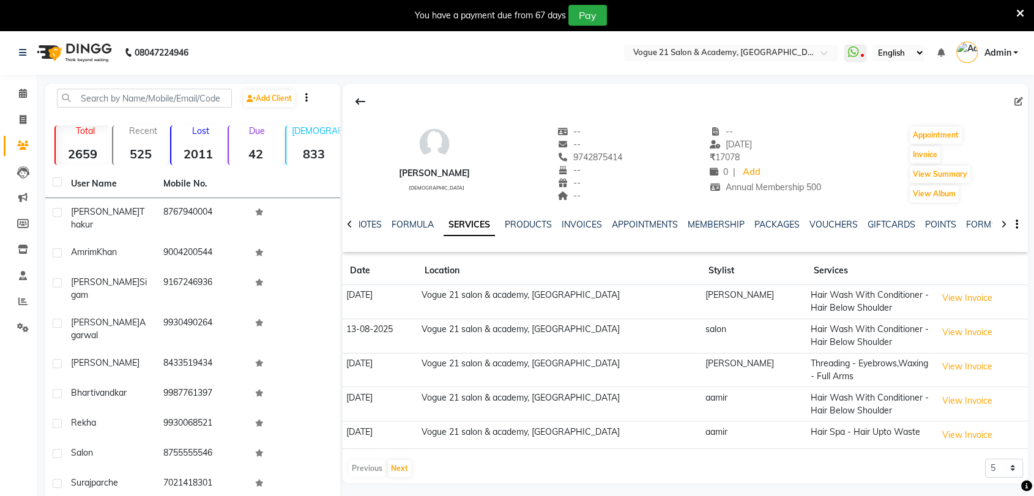
drag, startPoint x: 238, startPoint y: 99, endPoint x: 132, endPoint y: 1, distance: 145.1
click at [132, 31] on body "08047224946 Need Help? Call us on 08047224946 Select Location × Vogue 21 Salon …" at bounding box center [517, 279] width 1034 height 496
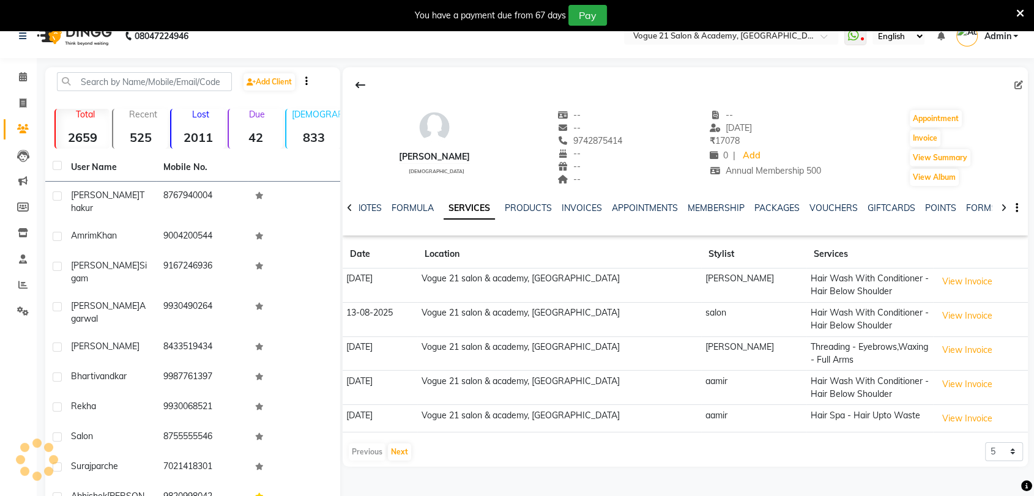
scroll to position [54, 0]
